Goal: Find specific page/section: Find specific page/section

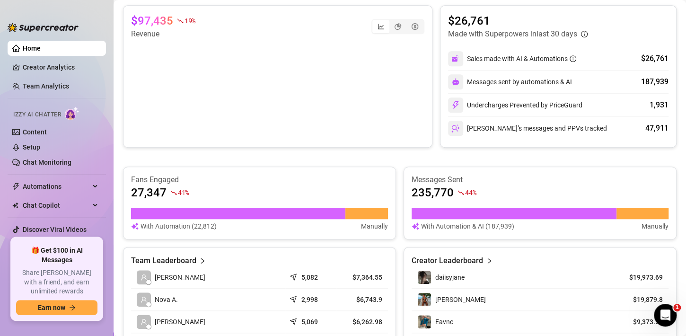
scroll to position [96, 0]
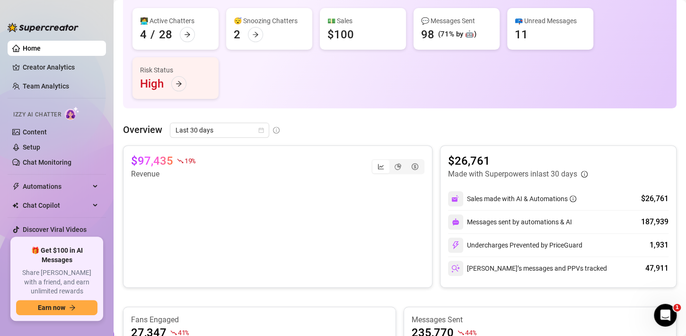
click at [171, 34] on div "28" at bounding box center [165, 34] width 13 height 15
click at [188, 32] on icon "arrow-right" at bounding box center [187, 34] width 7 height 7
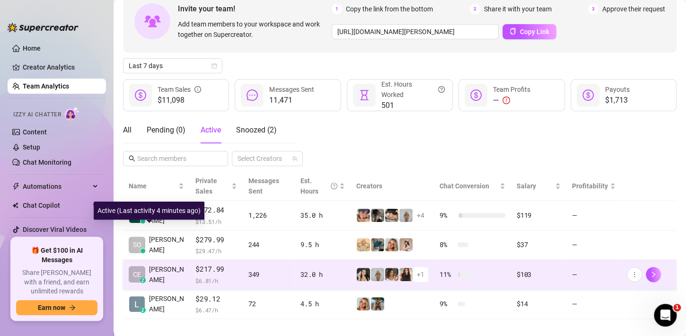
scroll to position [64, 0]
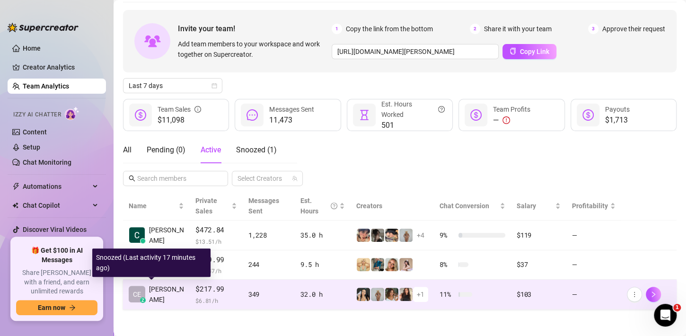
scroll to position [35, 0]
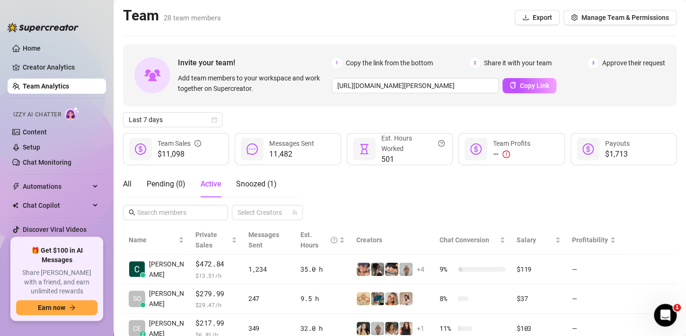
scroll to position [35, 0]
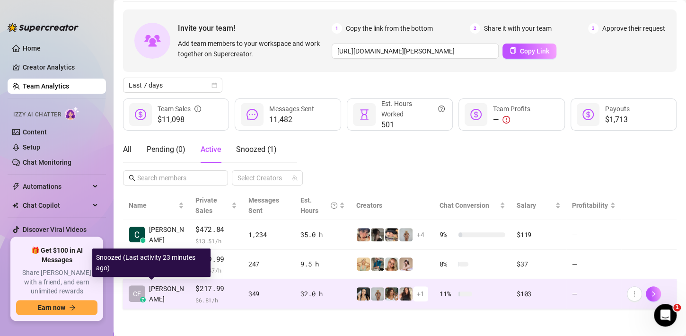
click at [165, 288] on span "[PERSON_NAME]" at bounding box center [166, 293] width 35 height 21
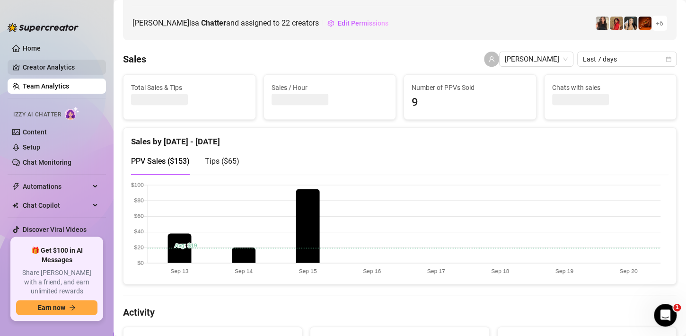
scroll to position [95, 0]
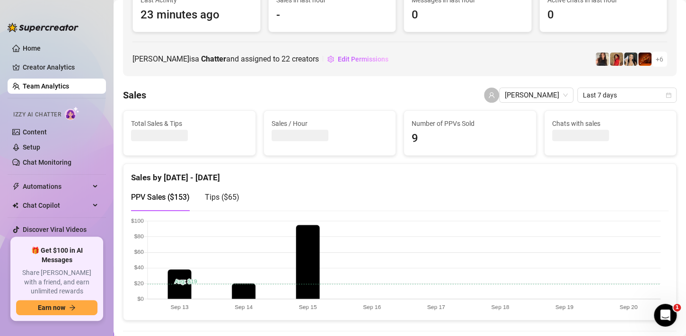
click at [54, 85] on link "Team Analytics" at bounding box center [46, 86] width 46 height 8
